Goal: Navigation & Orientation: Find specific page/section

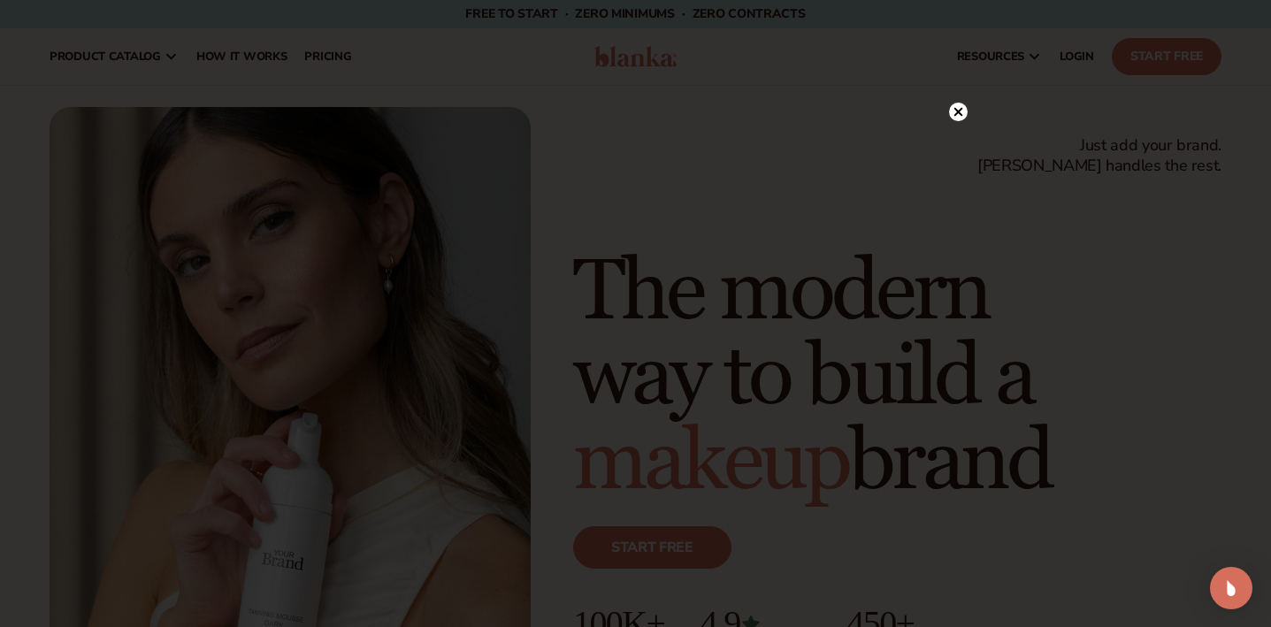
click at [959, 111] on icon at bounding box center [958, 112] width 9 height 9
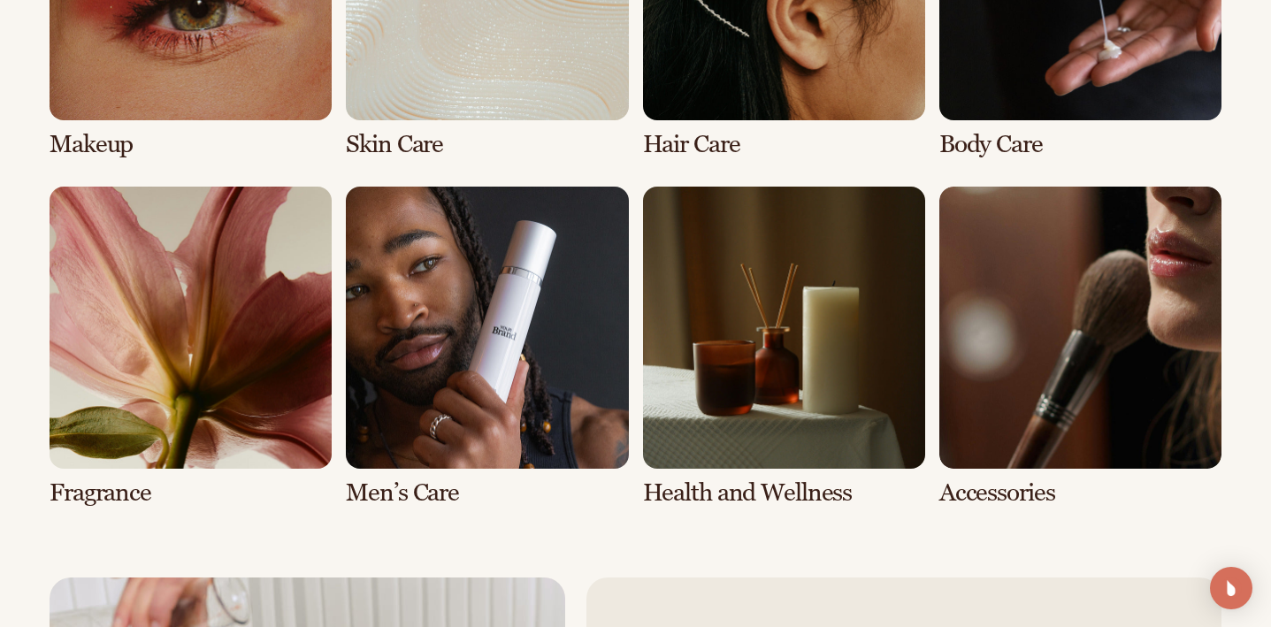
scroll to position [3599, 0]
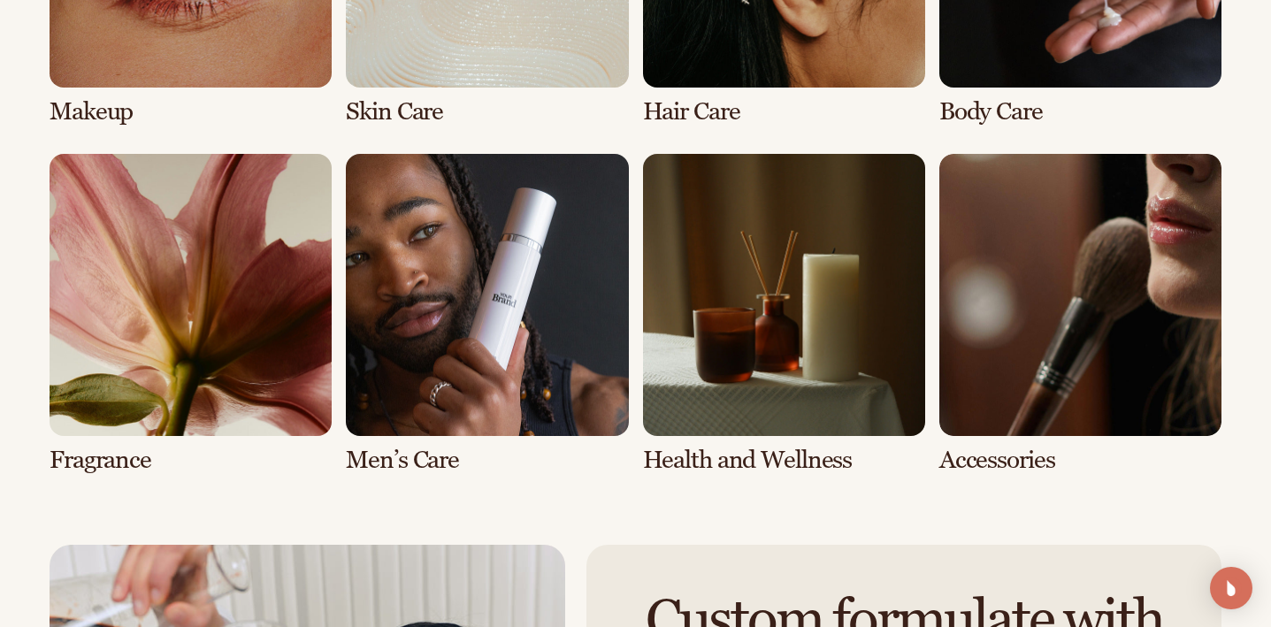
click at [599, 310] on link "6 / 8" at bounding box center [487, 314] width 282 height 320
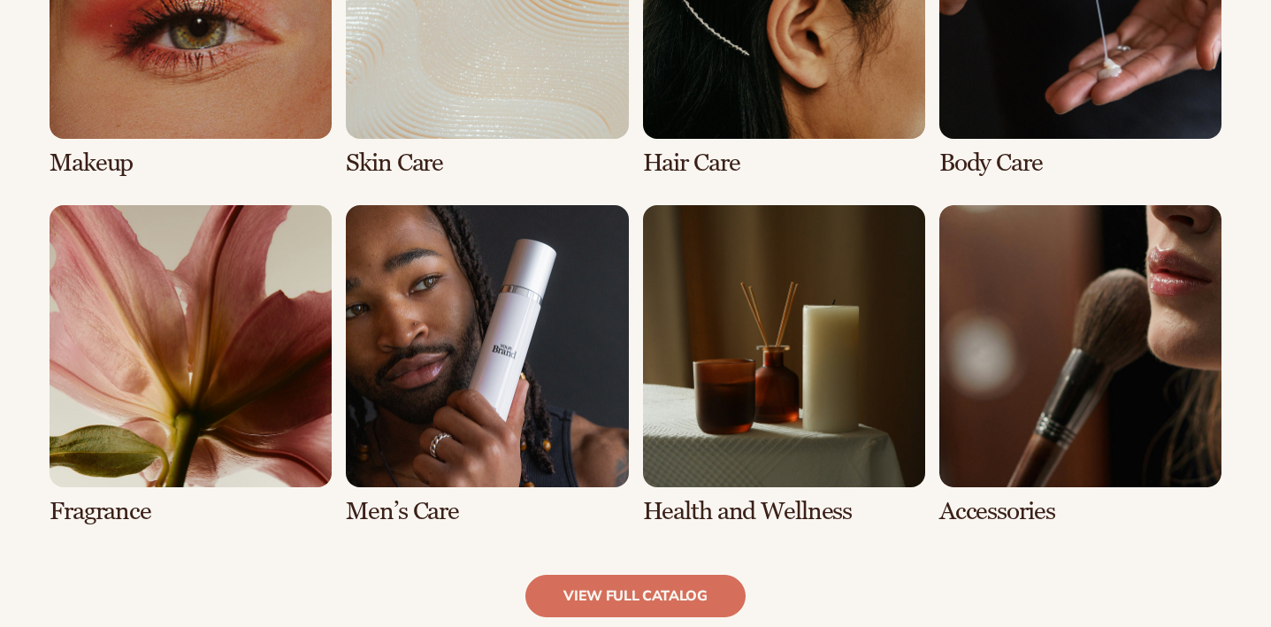
scroll to position [1461, 0]
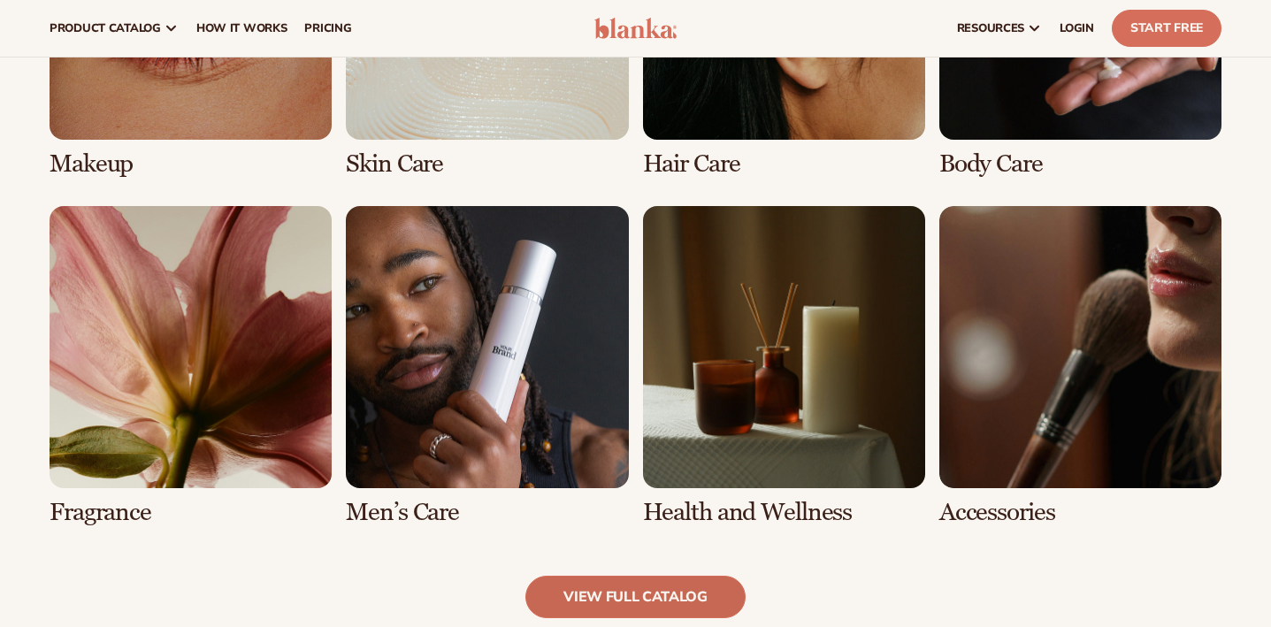
click at [667, 603] on link "view full catalog" at bounding box center [636, 597] width 220 height 42
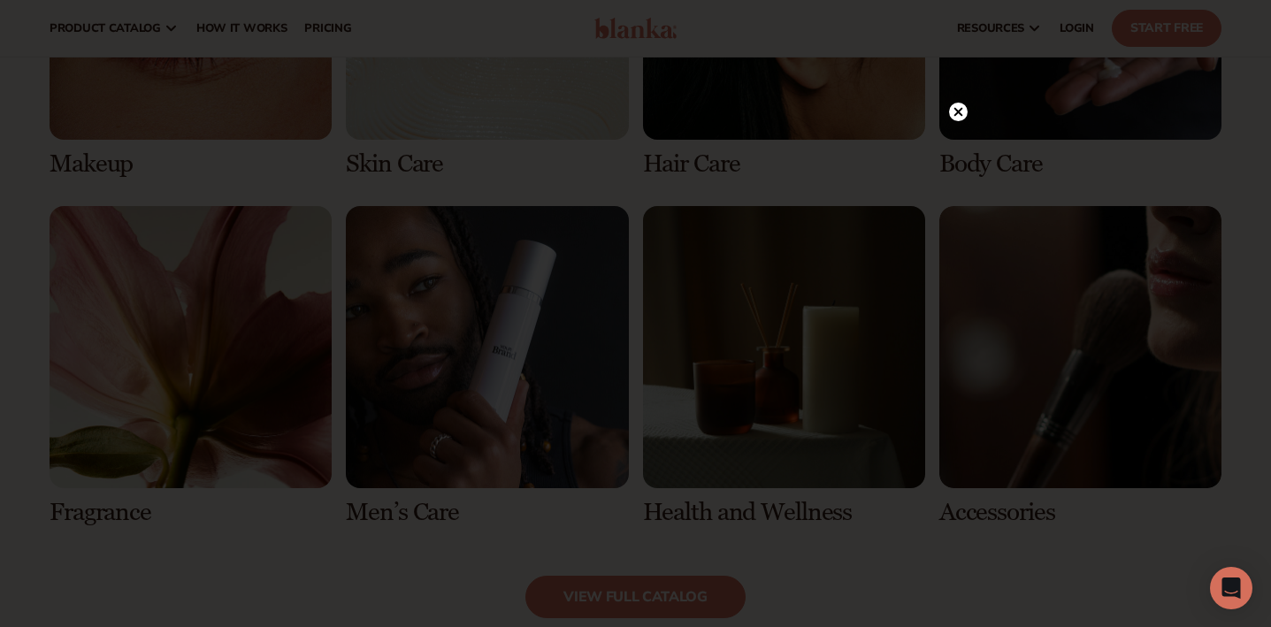
click at [963, 106] on circle at bounding box center [958, 112] width 19 height 19
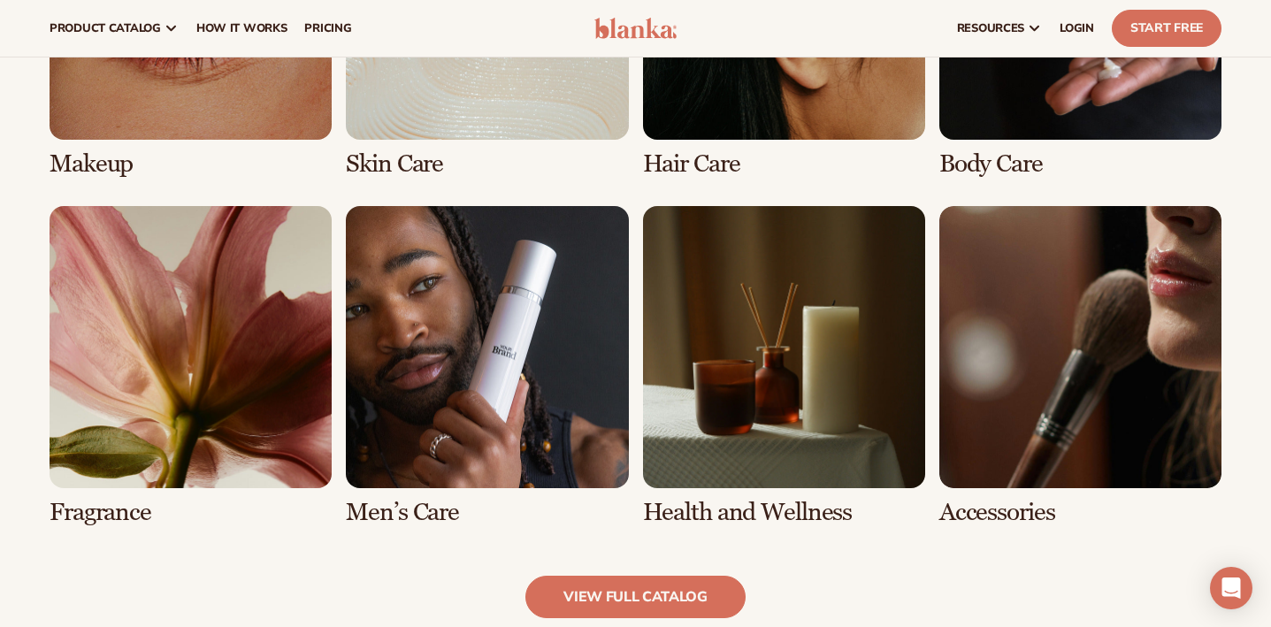
click at [502, 120] on link "2 / 8" at bounding box center [487, 18] width 282 height 320
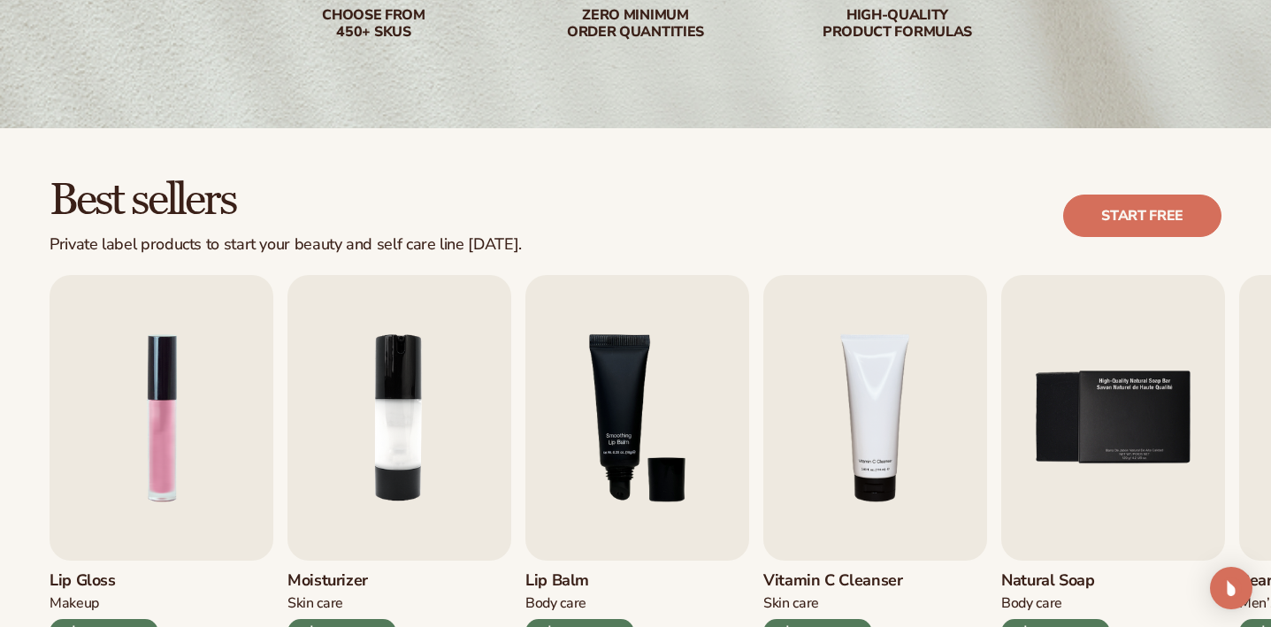
scroll to position [515, 0]
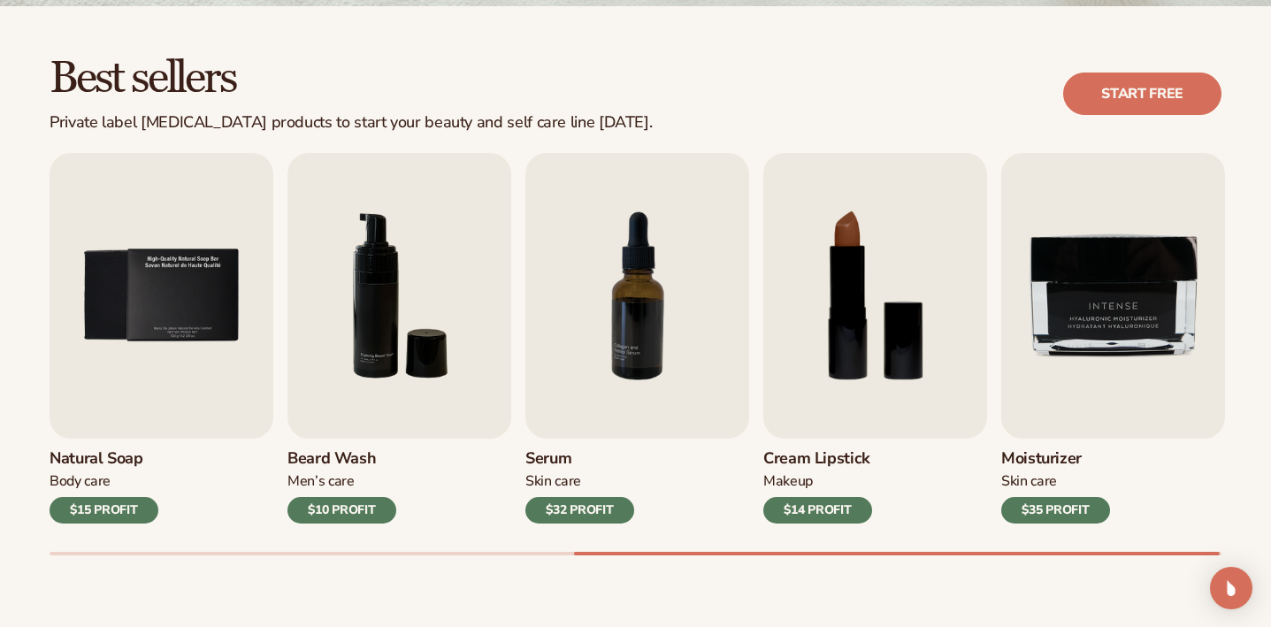
scroll to position [472, 0]
